Goal: Contribute content

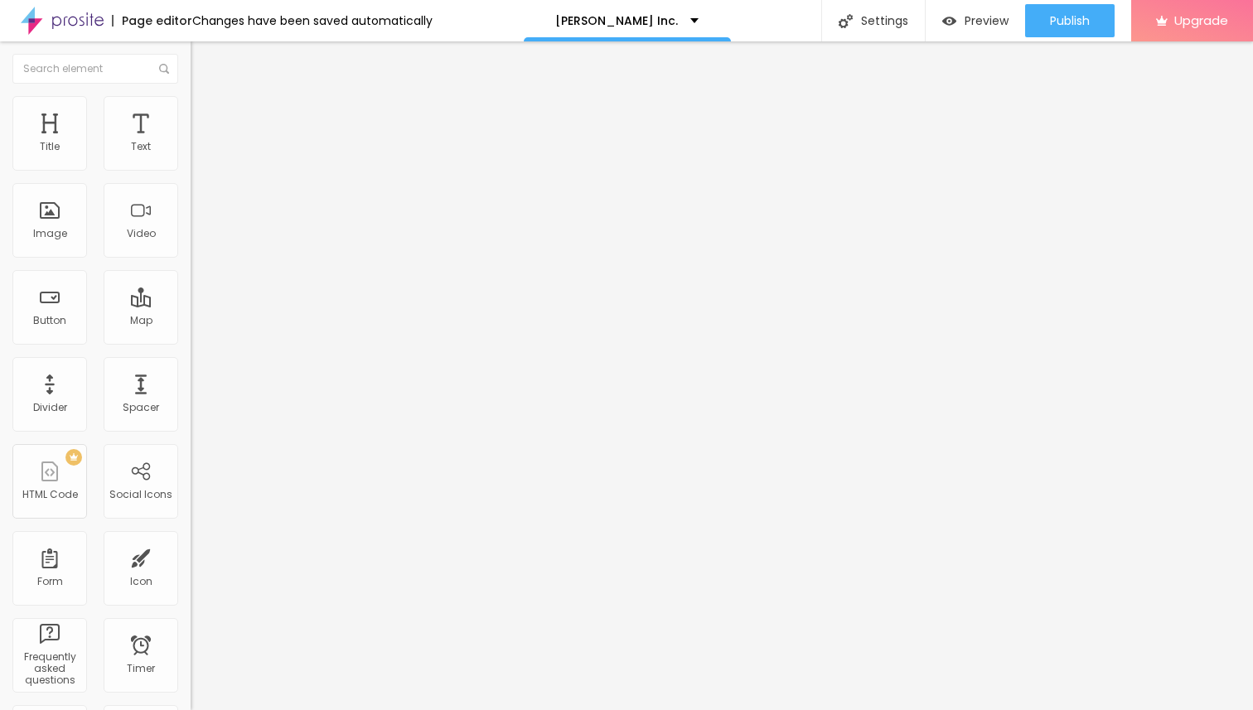
click at [191, 143] on span "Add image" at bounding box center [225, 135] width 68 height 14
click at [191, 340] on input "https://" at bounding box center [290, 331] width 199 height 17
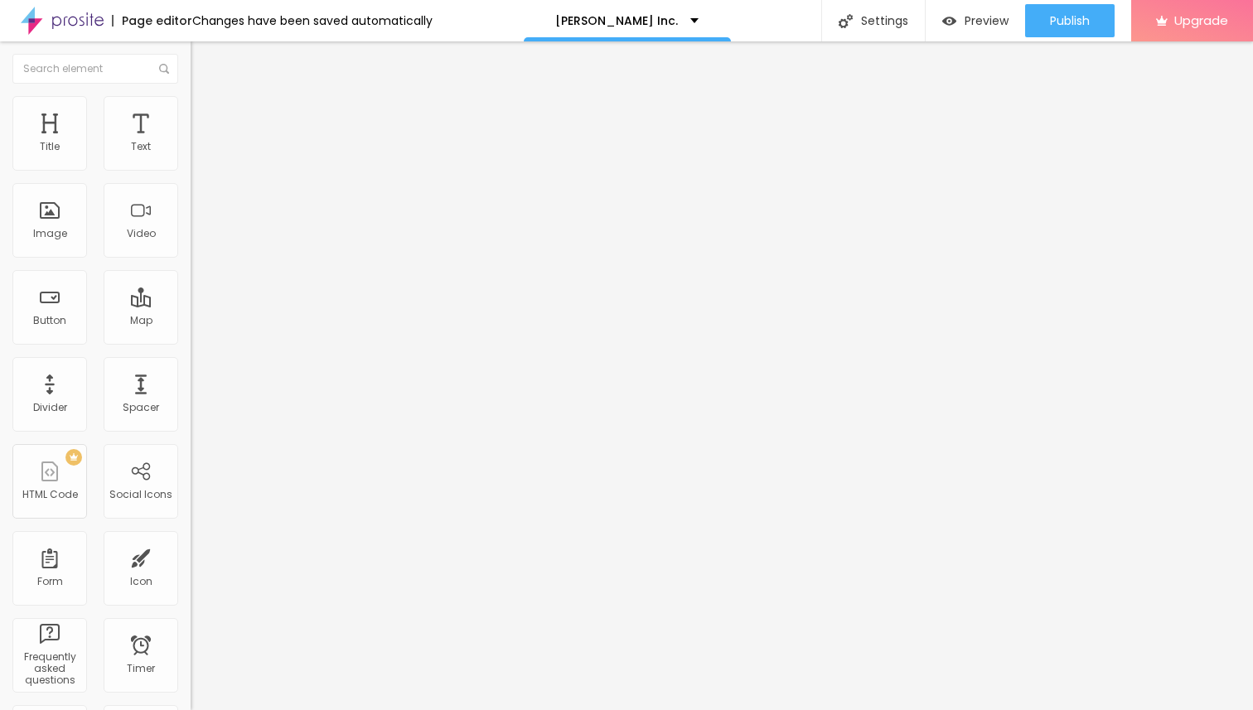
paste input "[DOMAIN_NAME][URL]"
type input "[URL][DOMAIN_NAME]"
click at [206, 114] on span "Style" at bounding box center [218, 107] width 24 height 14
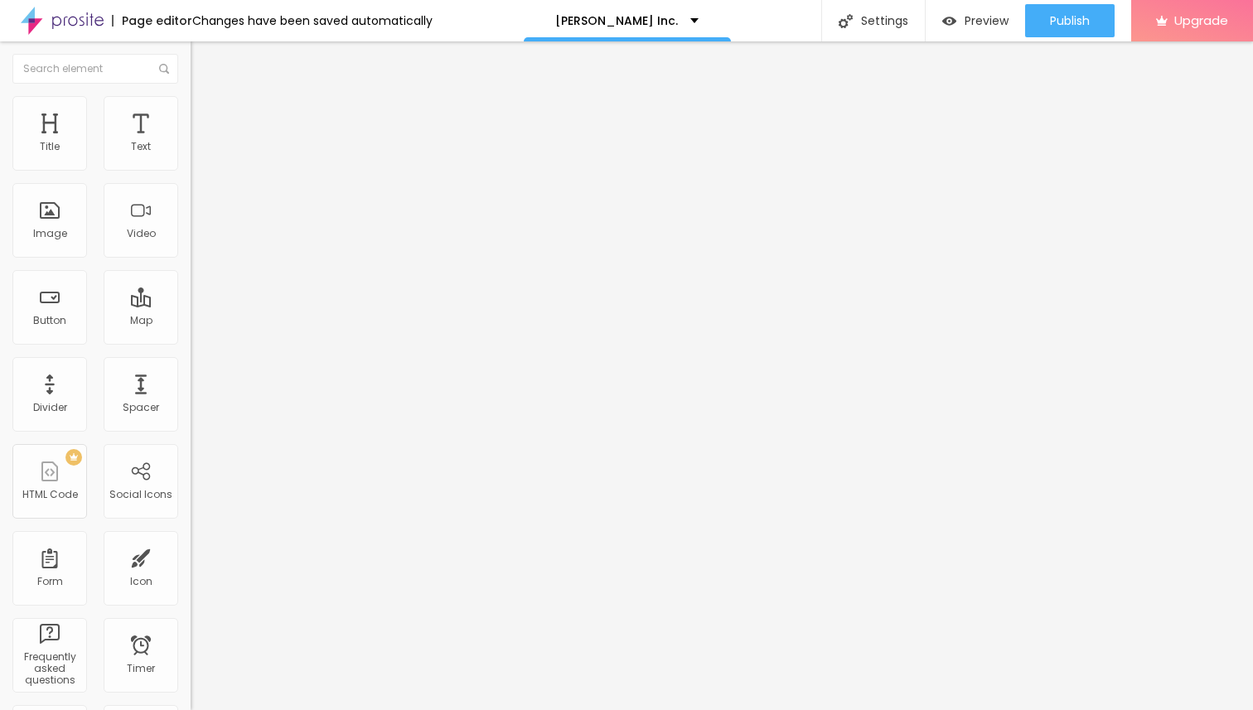
type input "75"
click at [191, 170] on input "range" at bounding box center [244, 163] width 107 height 13
type input "80"
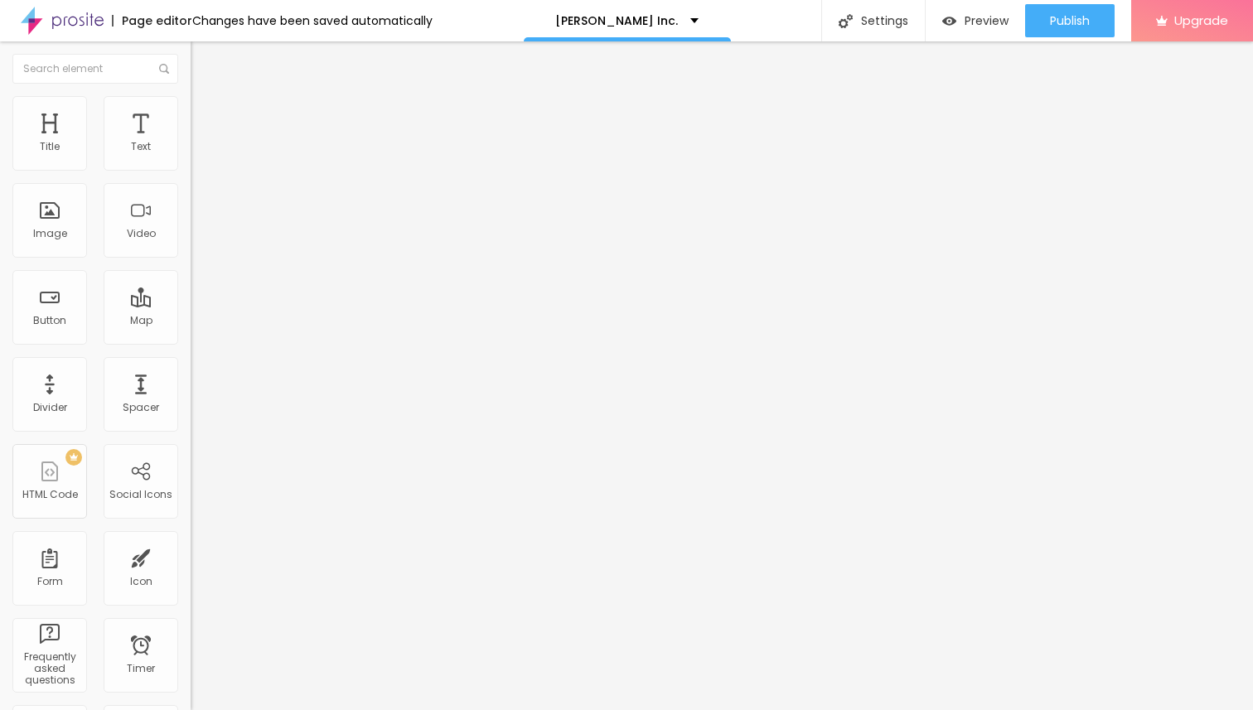
click at [191, 170] on input "range" at bounding box center [244, 163] width 107 height 13
click at [191, 94] on img at bounding box center [198, 87] width 15 height 15
click at [191, 111] on li "Style" at bounding box center [286, 104] width 191 height 17
click at [206, 98] on span "Content" at bounding box center [226, 91] width 41 height 14
click at [206, 112] on span "Style" at bounding box center [218, 107] width 24 height 14
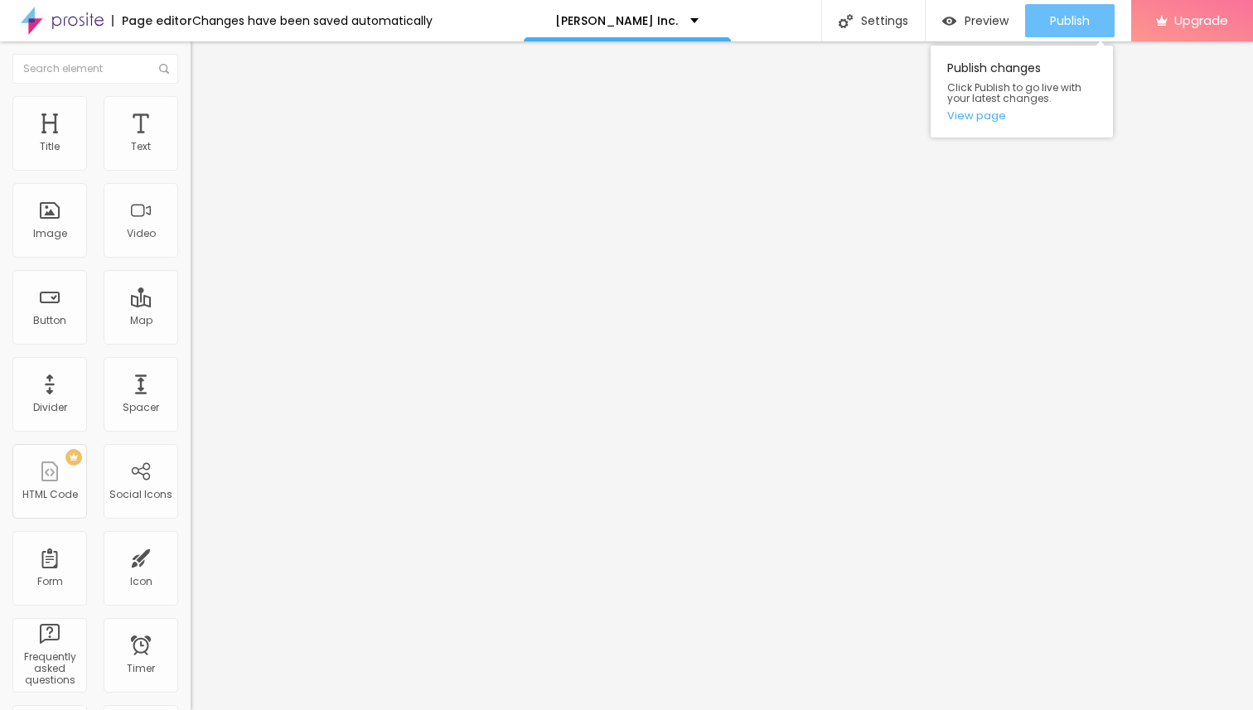
click at [1062, 22] on span "Publish" at bounding box center [1070, 20] width 40 height 13
